Goal: Find specific page/section: Find specific page/section

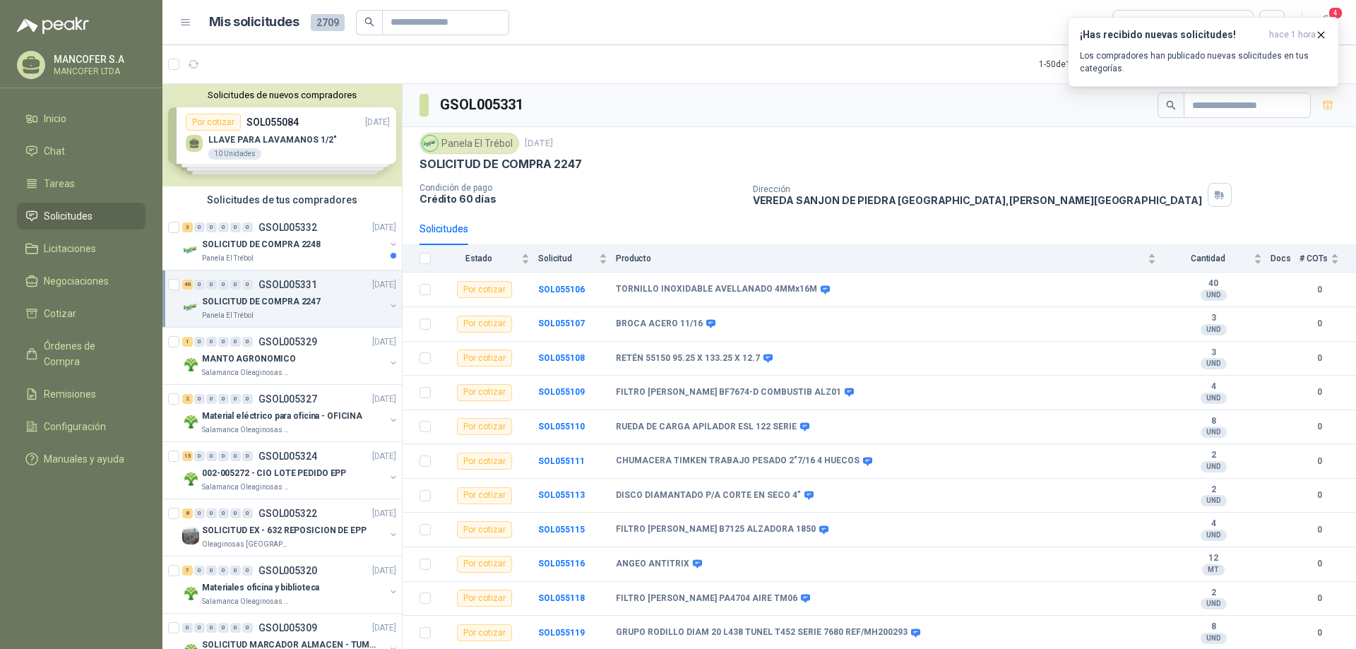
scroll to position [1198, 0]
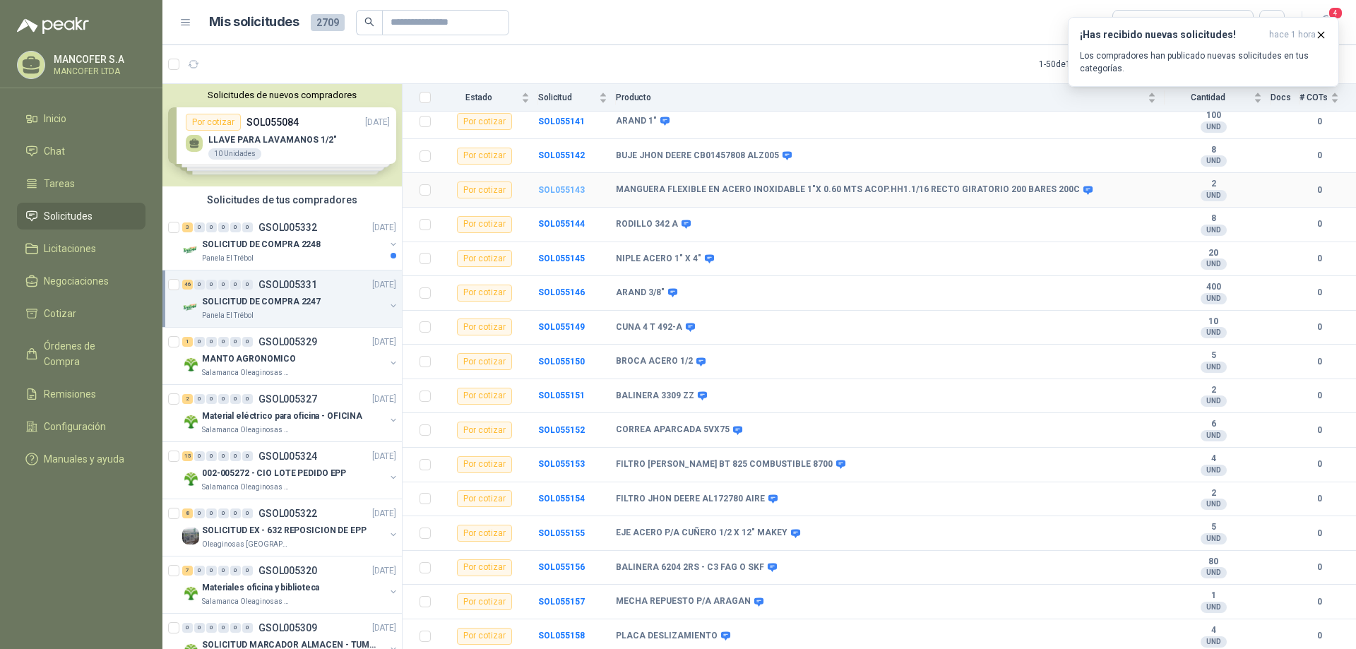
click at [559, 189] on b "SOL055143" at bounding box center [561, 190] width 47 height 10
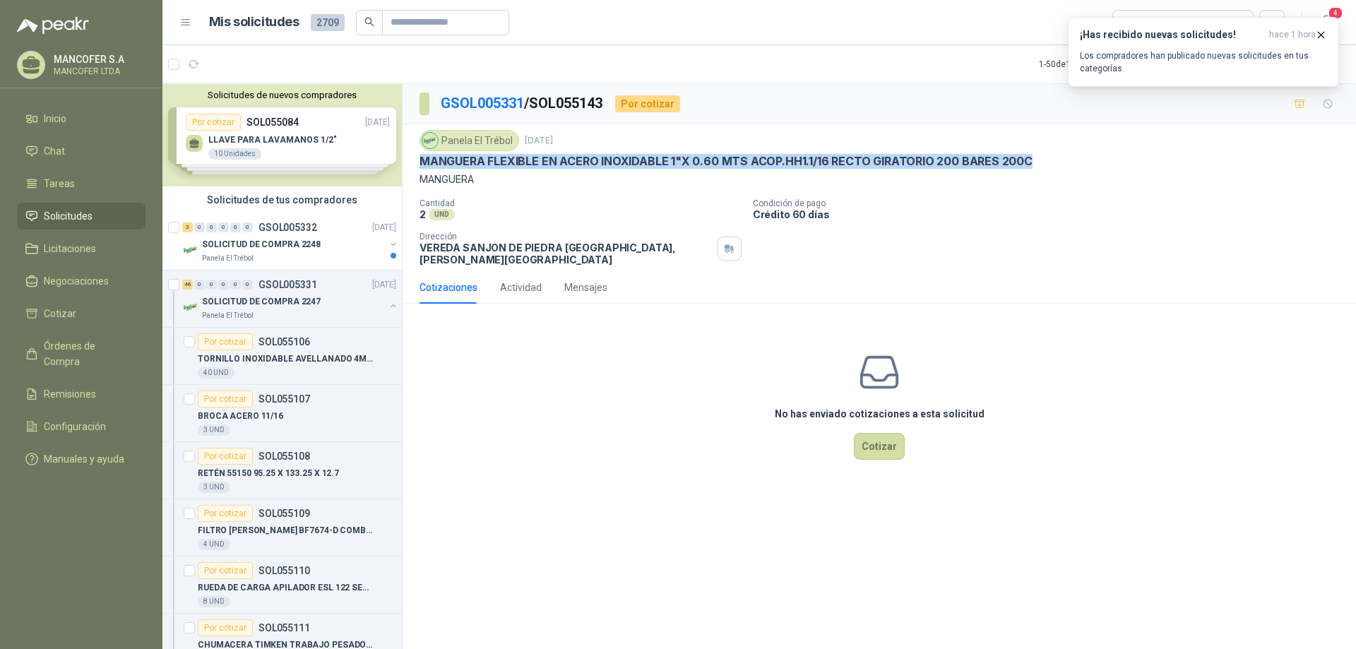
drag, startPoint x: 1028, startPoint y: 160, endPoint x: 419, endPoint y: 155, distance: 608.8
click at [419, 155] on div "Panela El Trébol [DATE] MANGUERA FLEXIBLE EN ACERO INOXIDABLE 1"X 0.60 MTS ACOP…" at bounding box center [879, 197] width 953 height 147
copy p "MANGUERA FLEXIBLE EN ACERO INOXIDABLE 1"X 0.60 MTS ACOP.HH1.1/16 RECTO GIRATORI…"
click at [258, 293] on div "SOLICITUD DE COMPRA 2247" at bounding box center [293, 301] width 183 height 17
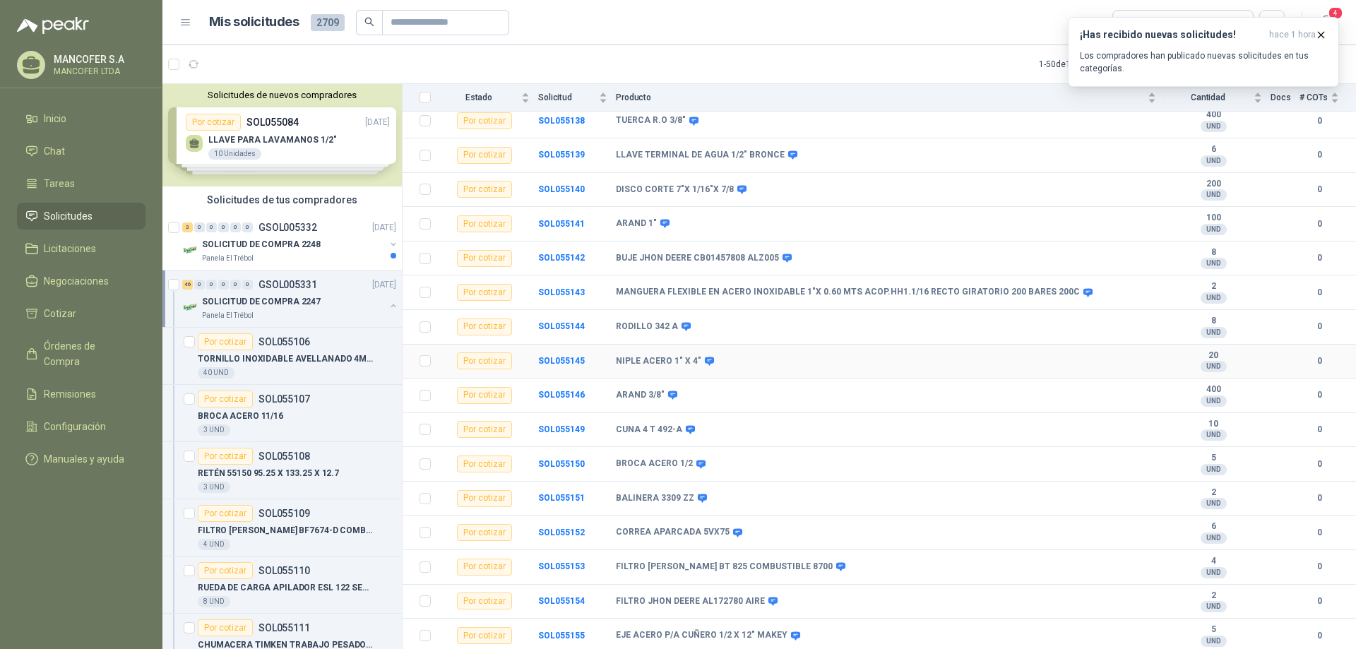
scroll to position [1130, 0]
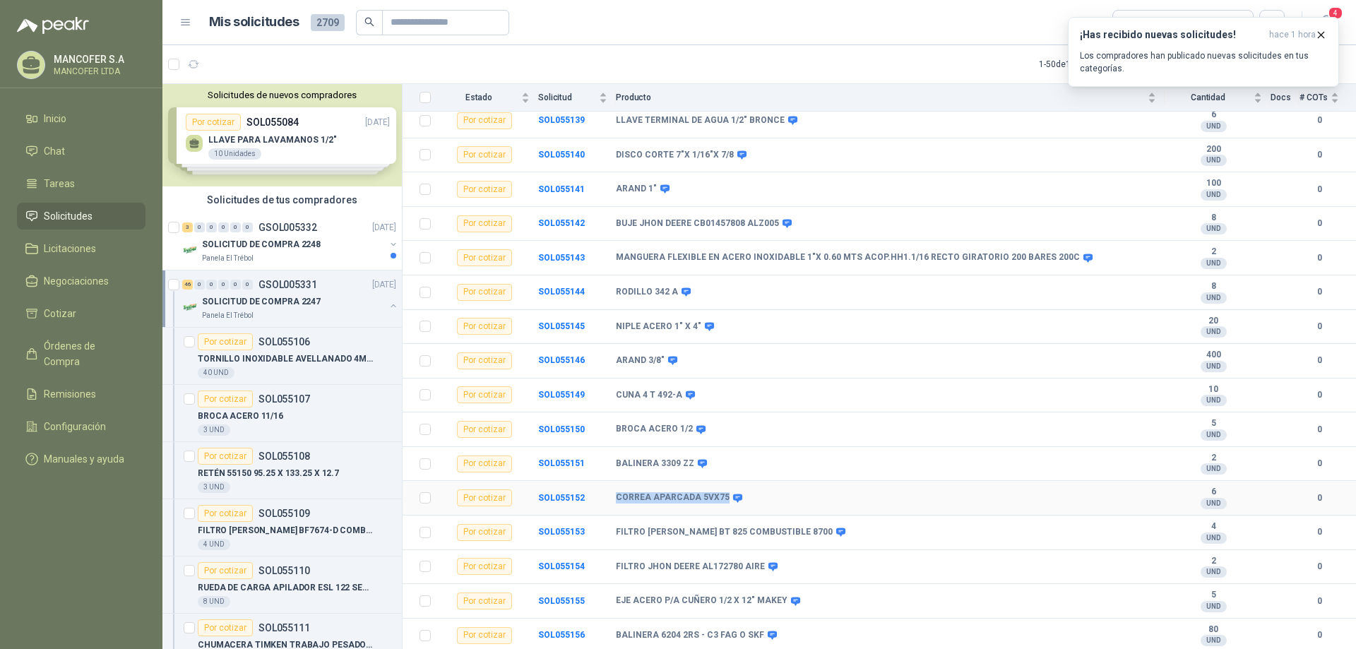
drag, startPoint x: 721, startPoint y: 497, endPoint x: 616, endPoint y: 498, distance: 105.2
click at [616, 498] on b "CORREA APARCADA 5VX75" at bounding box center [673, 497] width 114 height 11
copy b "CORREA APARCADA 5VX75"
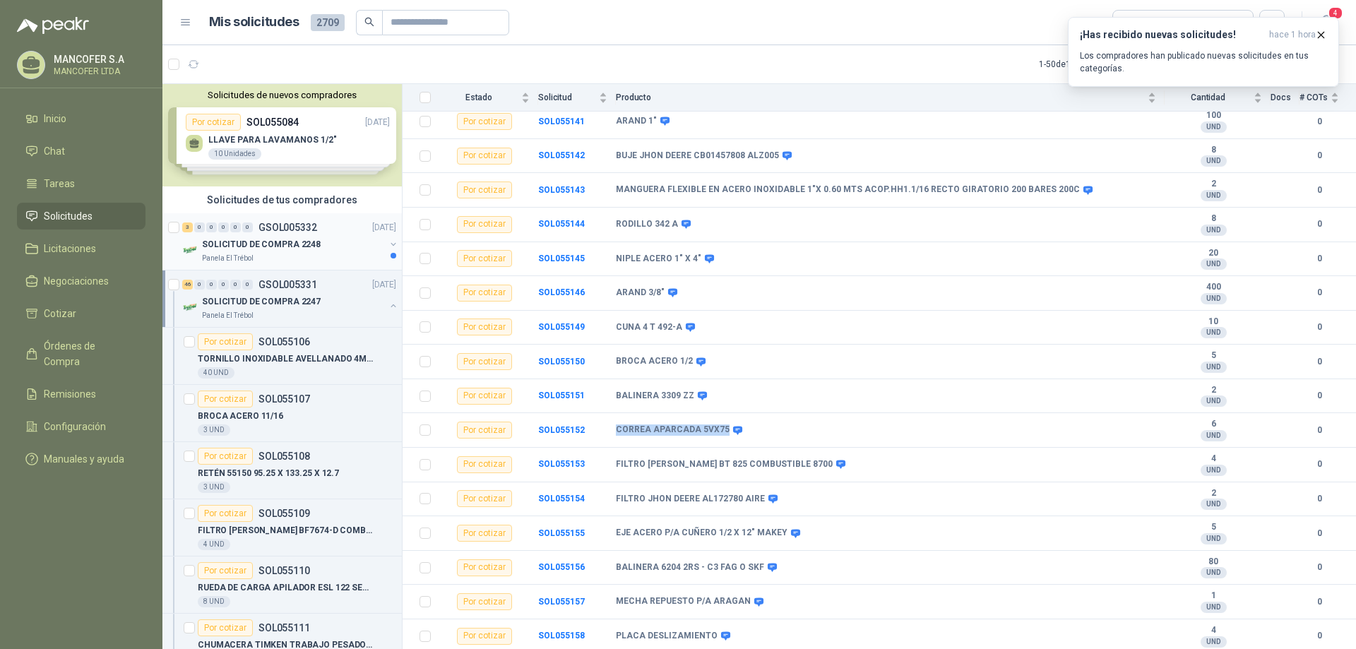
click at [256, 244] on p "SOLICITUD DE COMPRA 2248" at bounding box center [261, 244] width 119 height 13
